Goal: Book appointment/travel/reservation

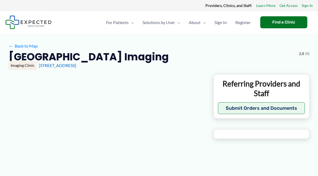
type input "**********"
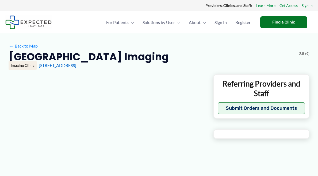
type input "**********"
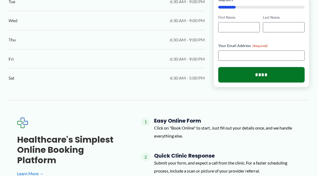
scroll to position [382, 0]
